Goal: Task Accomplishment & Management: Use online tool/utility

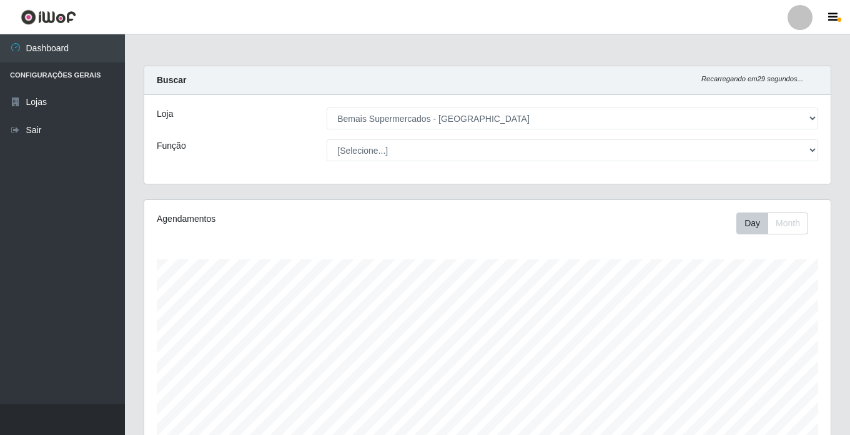
select select "250"
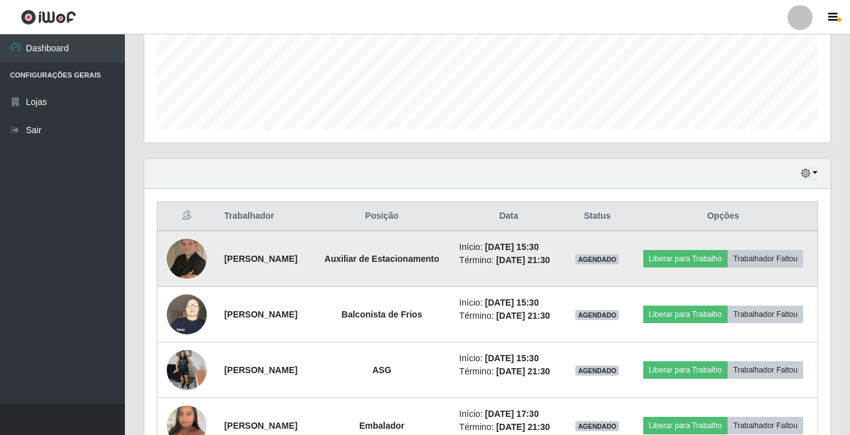
scroll to position [310, 0]
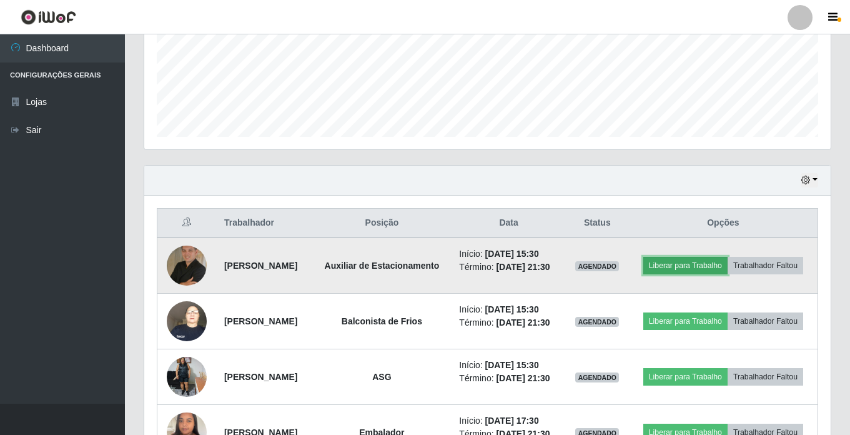
click at [728, 257] on button "Liberar para Trabalho" at bounding box center [686, 265] width 84 height 17
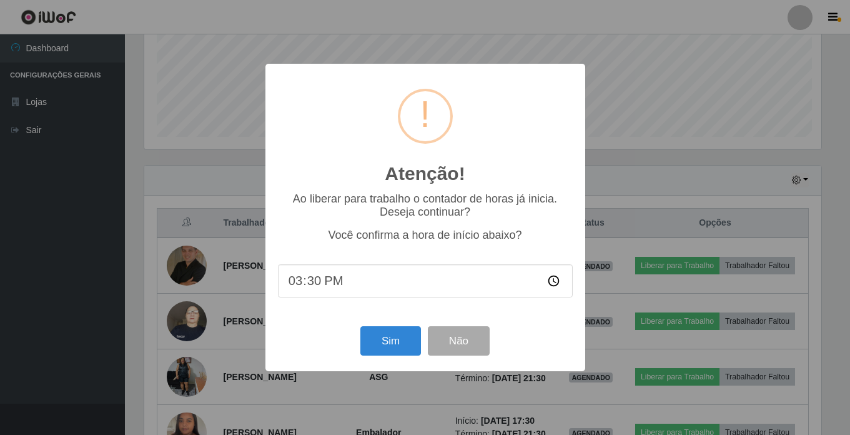
scroll to position [259, 680]
click at [385, 340] on button "Sim" at bounding box center [392, 340] width 61 height 29
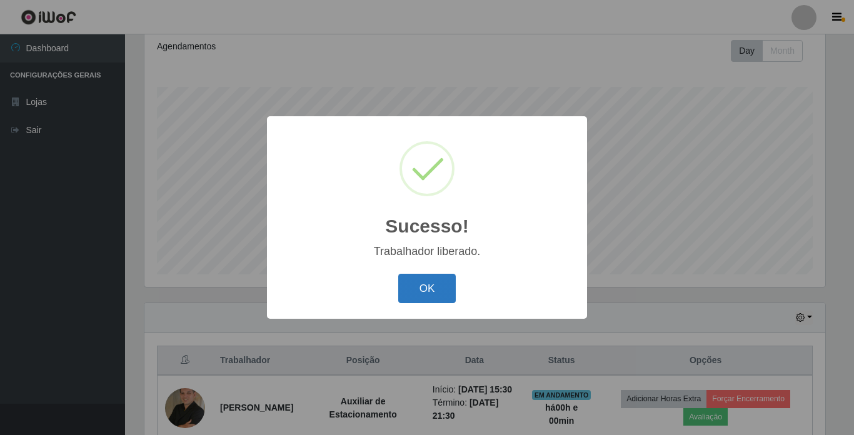
click at [427, 291] on button "OK" at bounding box center [427, 288] width 58 height 29
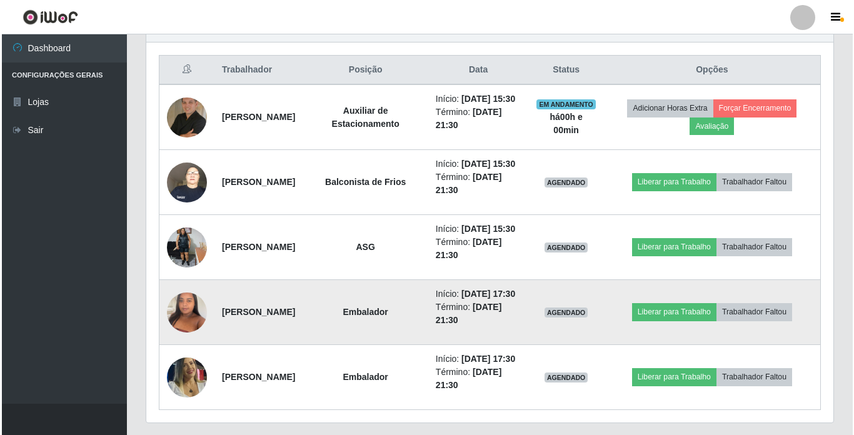
scroll to position [485, 0]
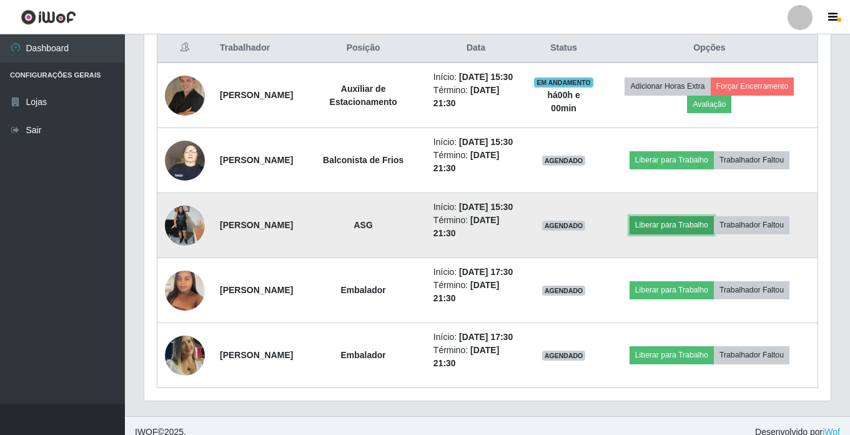
click at [672, 234] on button "Liberar para Trabalho" at bounding box center [672, 224] width 84 height 17
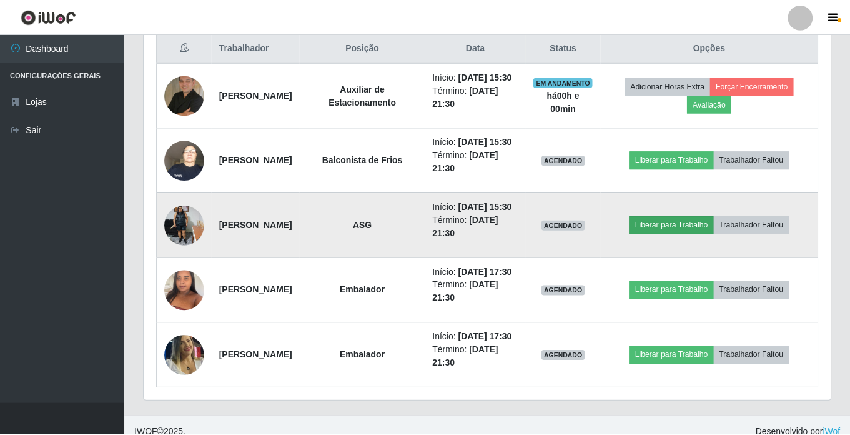
scroll to position [259, 680]
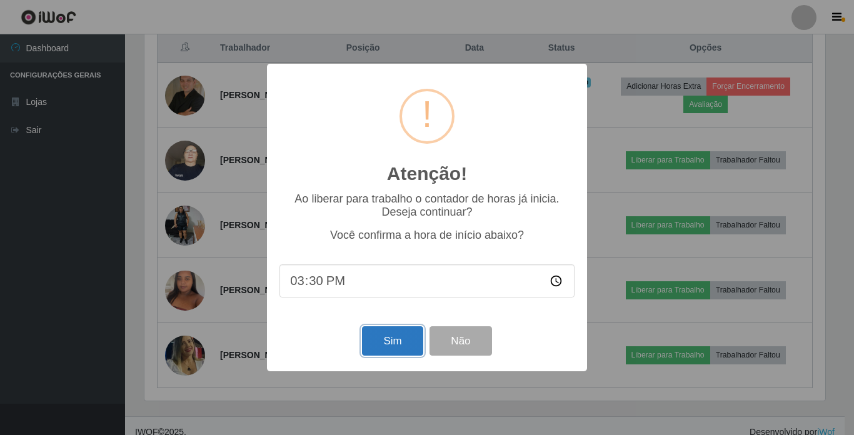
click at [382, 333] on button "Sim" at bounding box center [392, 340] width 61 height 29
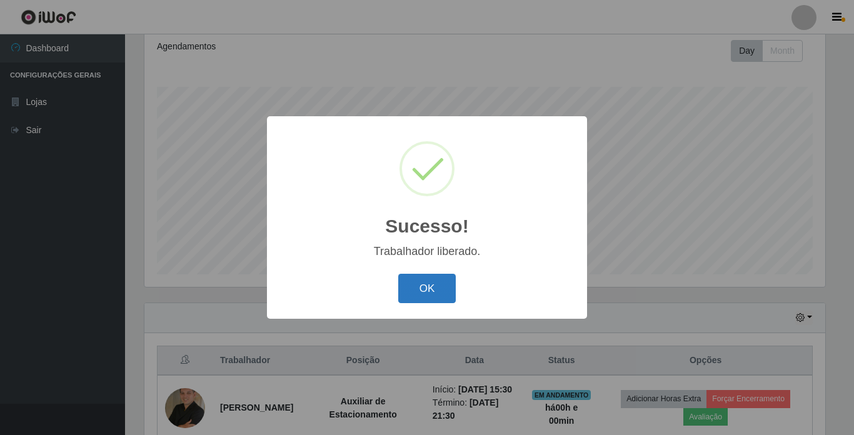
click at [421, 293] on button "OK" at bounding box center [427, 288] width 58 height 29
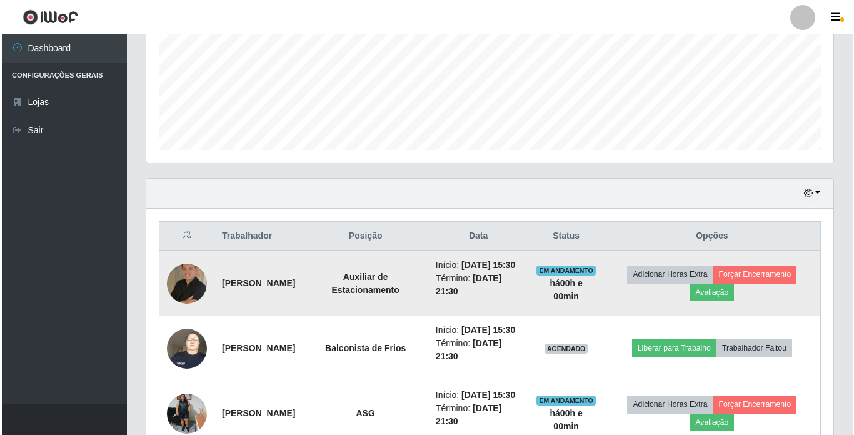
scroll to position [297, 0]
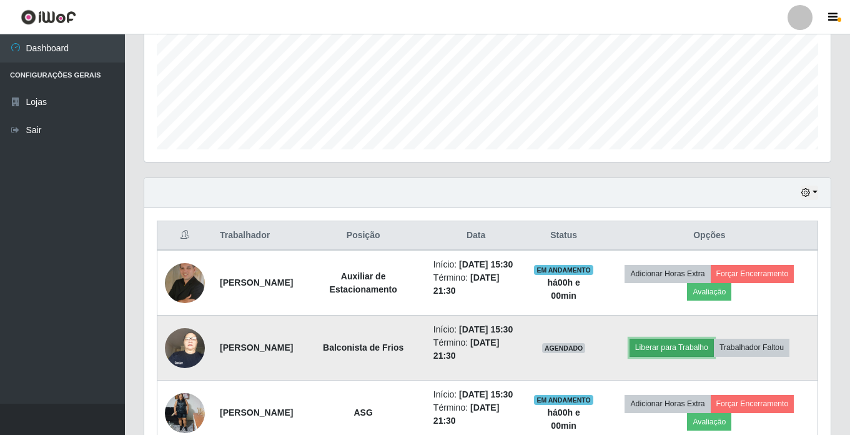
click at [672, 356] on button "Liberar para Trabalho" at bounding box center [672, 347] width 84 height 17
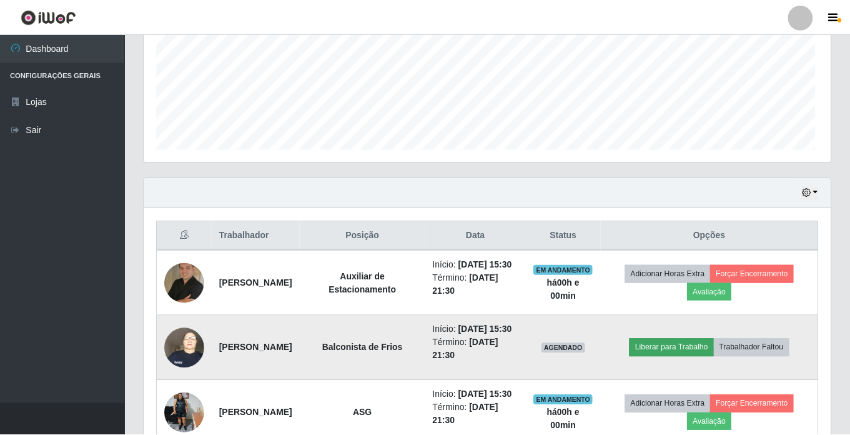
scroll to position [259, 680]
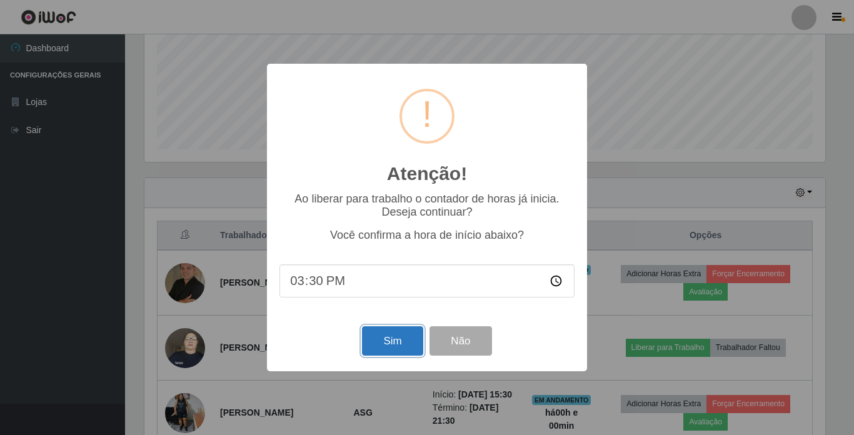
click at [374, 337] on button "Sim" at bounding box center [392, 340] width 61 height 29
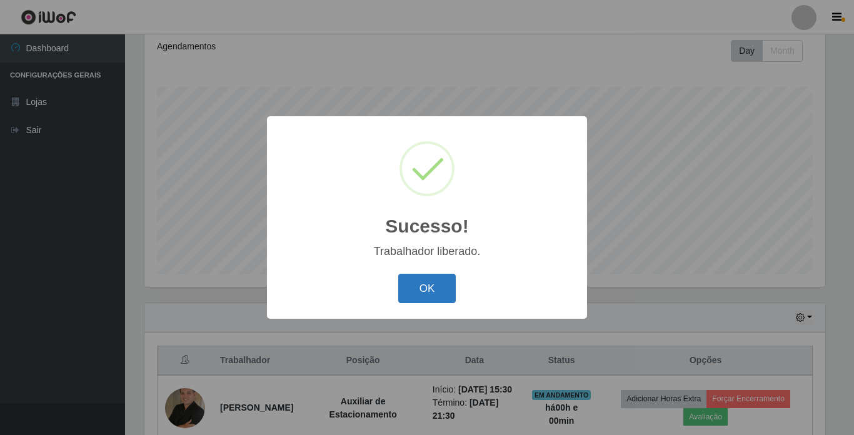
click at [413, 287] on button "OK" at bounding box center [427, 288] width 58 height 29
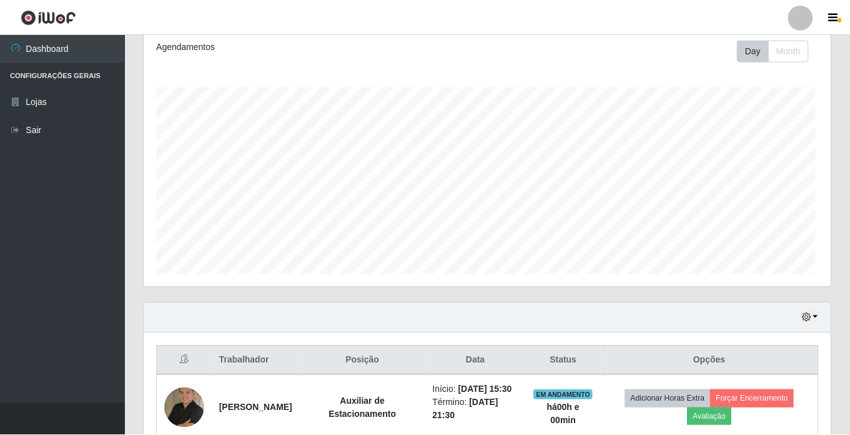
scroll to position [0, 0]
